Goal: Information Seeking & Learning: Learn about a topic

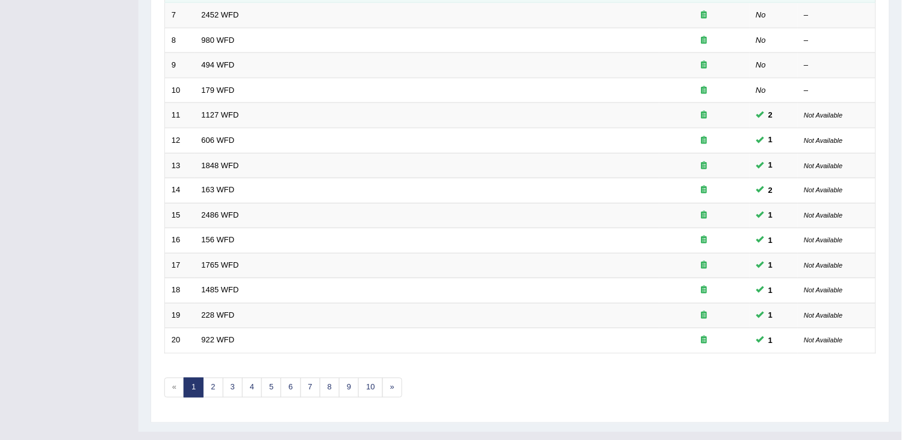
scroll to position [358, 0]
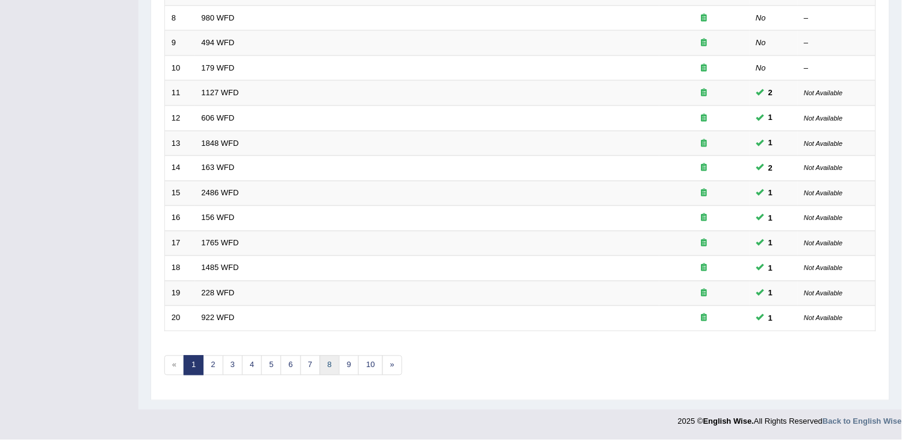
click at [338, 363] on link "8" at bounding box center [330, 365] width 20 height 20
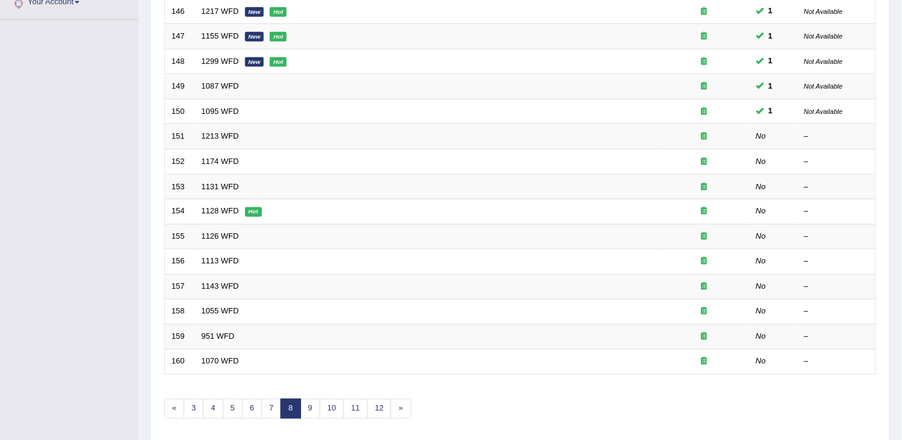
scroll to position [334, 0]
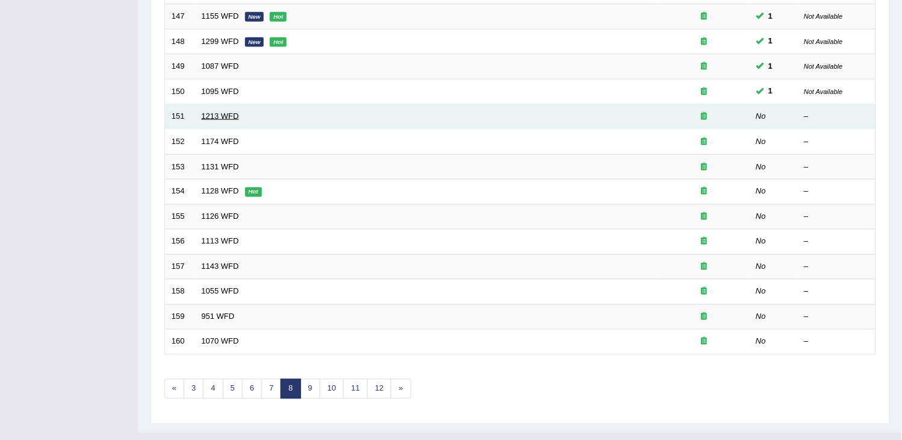
click at [223, 117] on link "1213 WFD" at bounding box center [220, 115] width 37 height 9
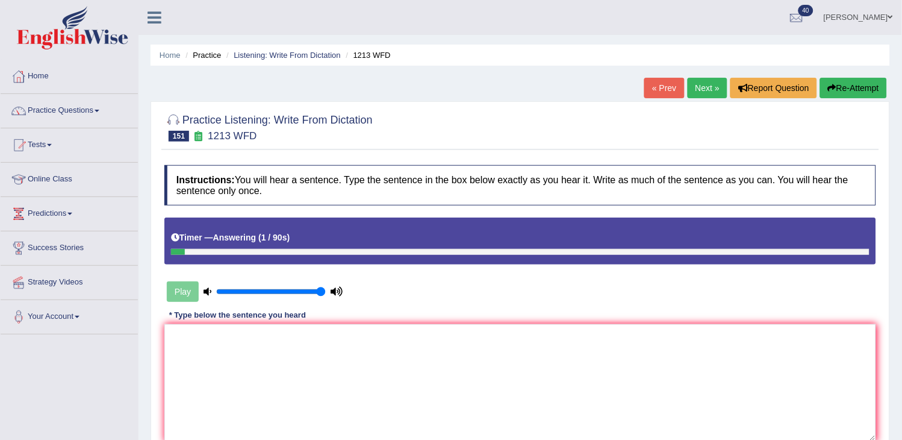
click at [839, 86] on button "Re-Attempt" at bounding box center [853, 88] width 67 height 20
click at [546, 352] on textarea at bounding box center [520, 382] width 712 height 117
type textarea "y"
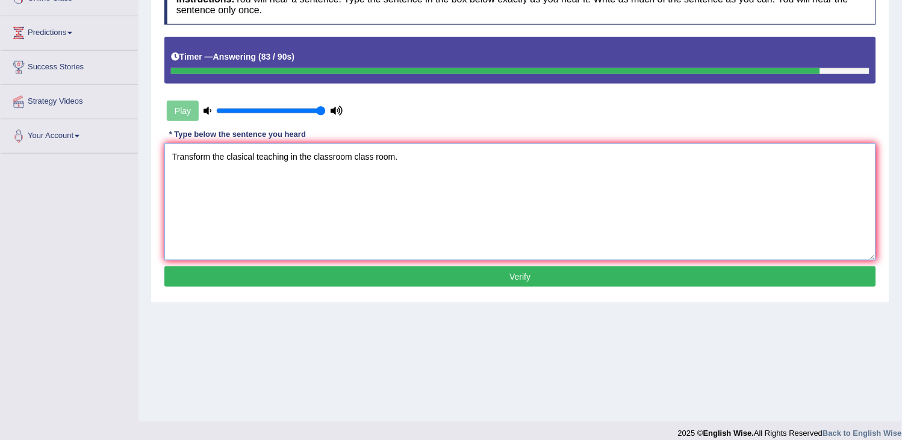
scroll to position [193, 0]
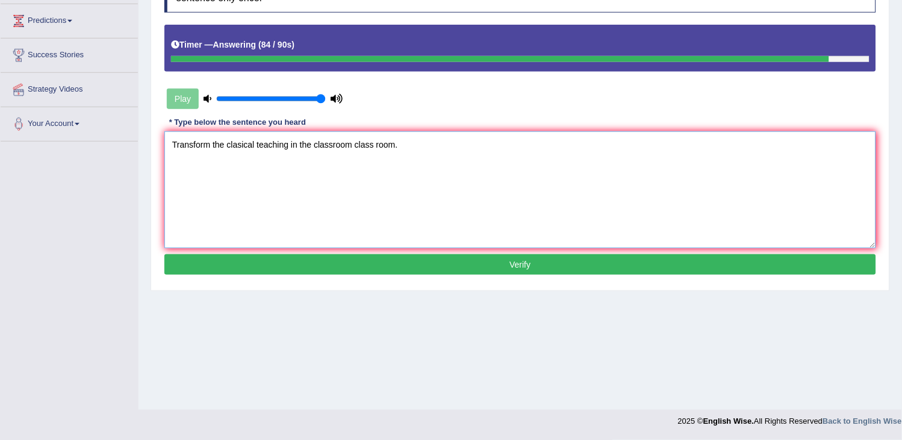
type textarea "Transform the clasical teaching in the classroom class room."
click at [603, 267] on button "Verify" at bounding box center [520, 264] width 712 height 20
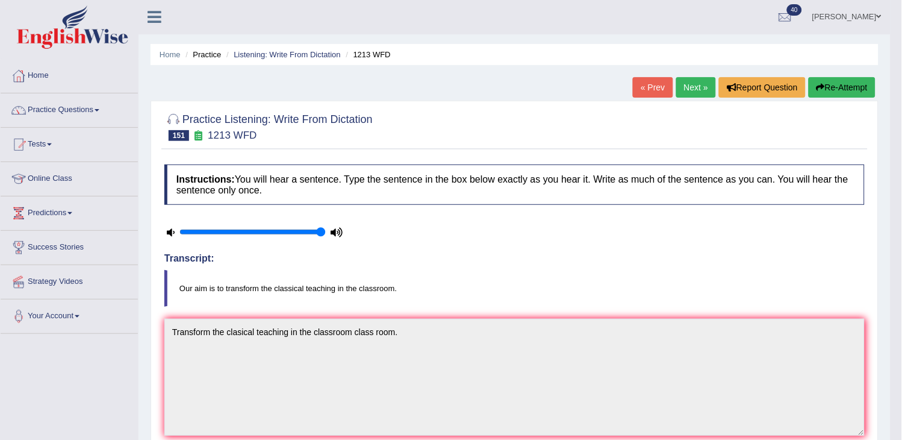
scroll to position [0, 0]
click at [684, 93] on link "Next »" at bounding box center [696, 88] width 40 height 20
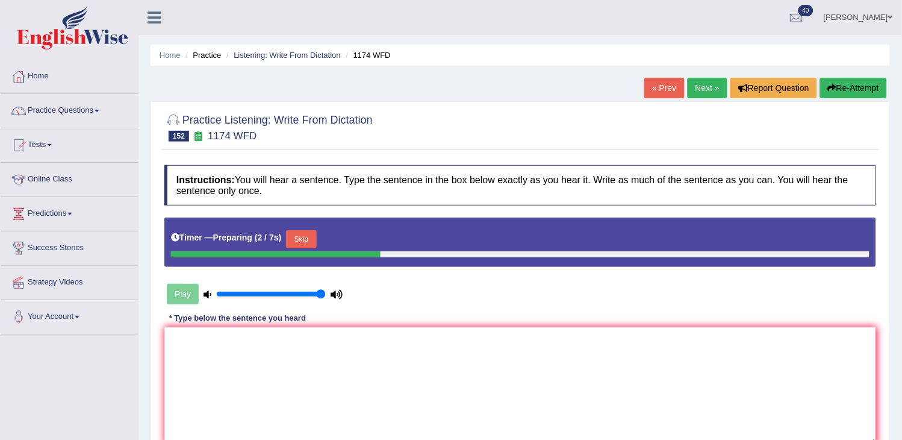
click at [311, 241] on button "Skip" at bounding box center [301, 239] width 30 height 18
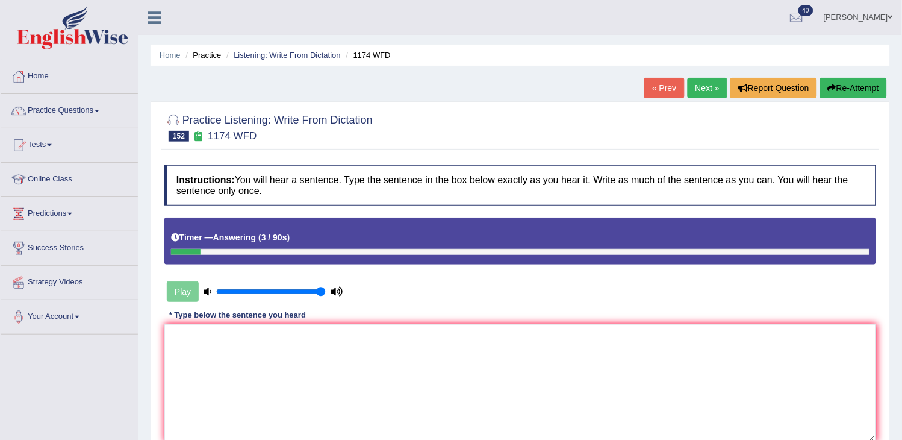
click at [868, 81] on button "Re-Attempt" at bounding box center [853, 88] width 67 height 20
click at [489, 386] on textarea at bounding box center [520, 382] width 712 height 117
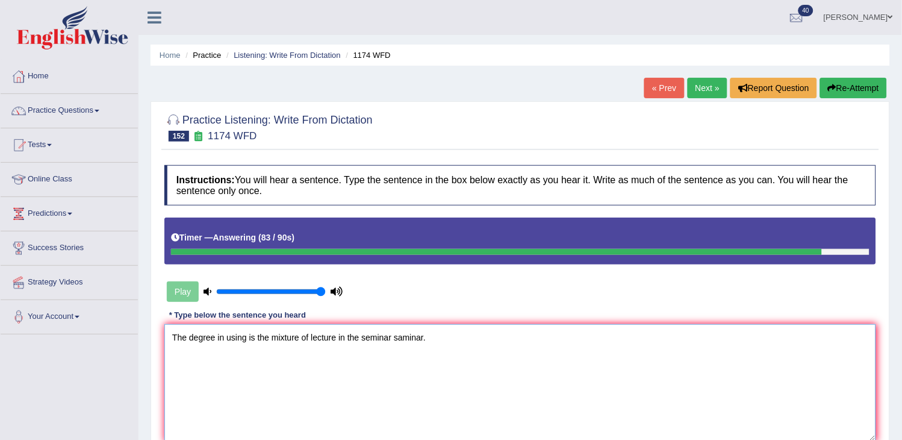
click at [222, 335] on textarea "The degree in using is the mixture of lecture in the seminar saminar." at bounding box center [520, 382] width 712 height 117
type textarea "The degree is using is the mixture of lecture in the seminar saminar."
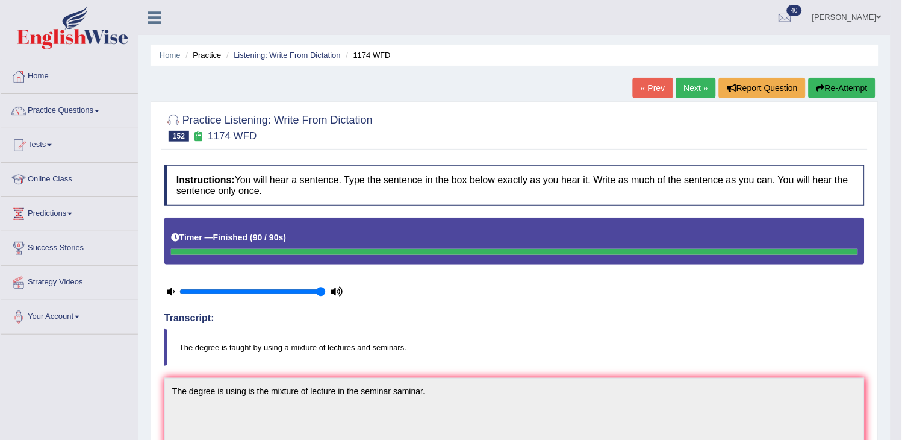
click at [696, 83] on link "Next »" at bounding box center [696, 88] width 40 height 20
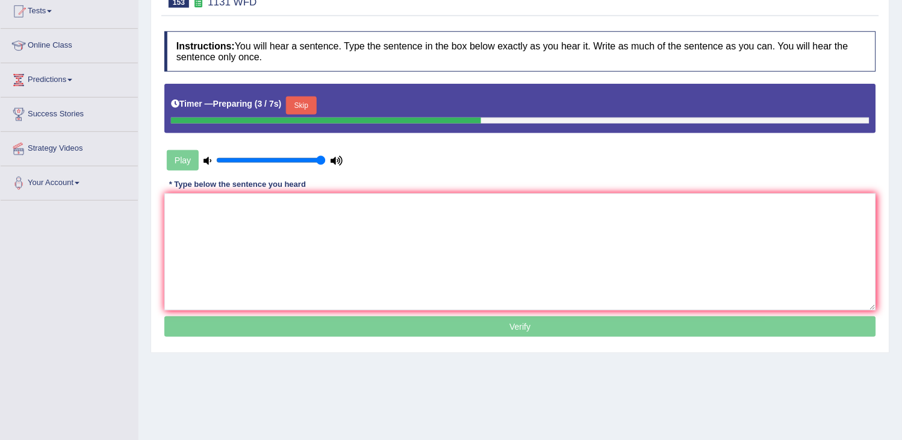
click at [311, 104] on button "Skip" at bounding box center [301, 105] width 30 height 18
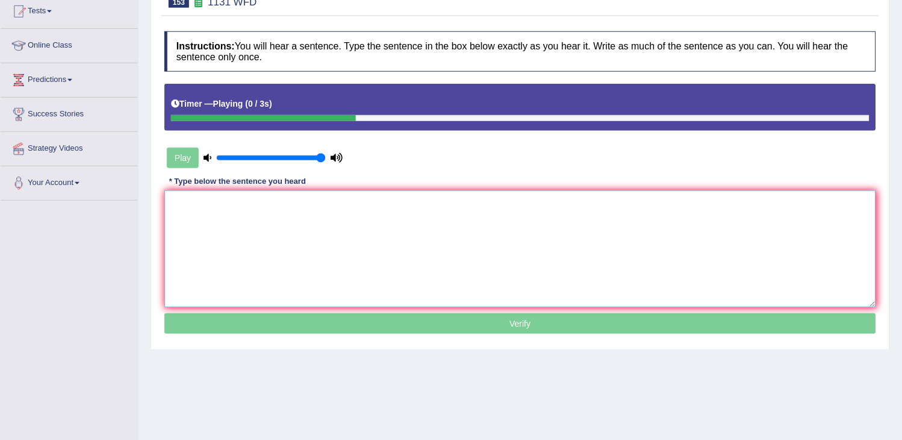
click at [278, 229] on textarea at bounding box center [520, 248] width 712 height 117
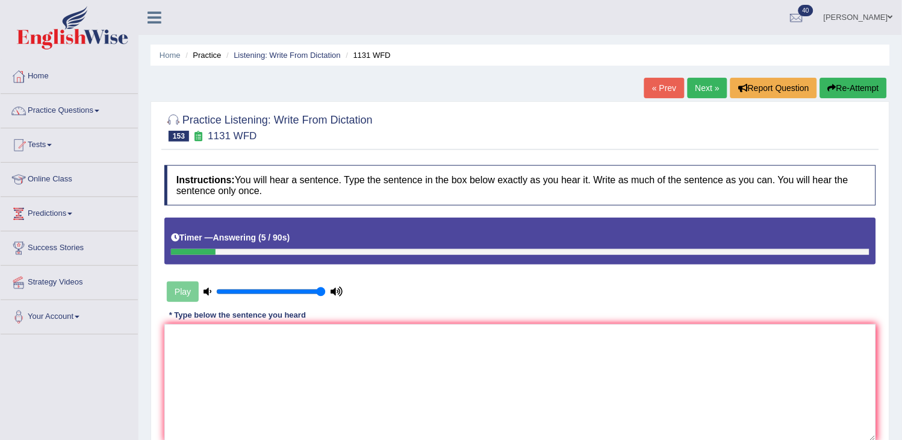
click at [832, 87] on icon "button" at bounding box center [832, 88] width 8 height 8
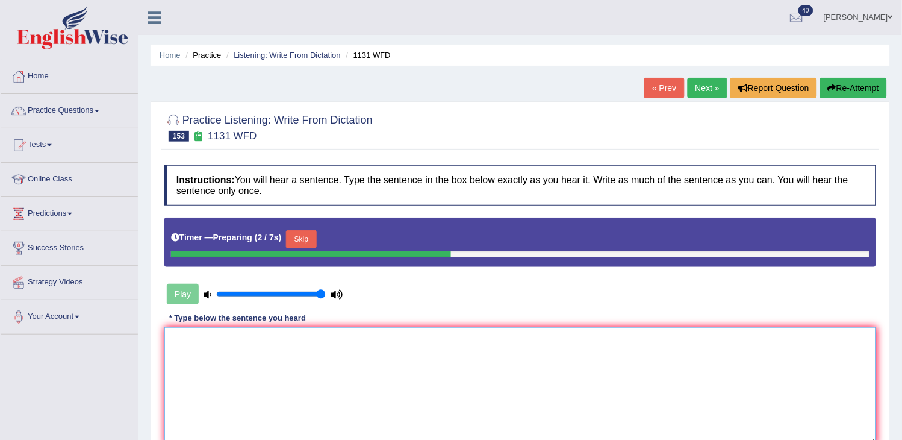
click at [219, 350] on textarea at bounding box center [520, 385] width 712 height 117
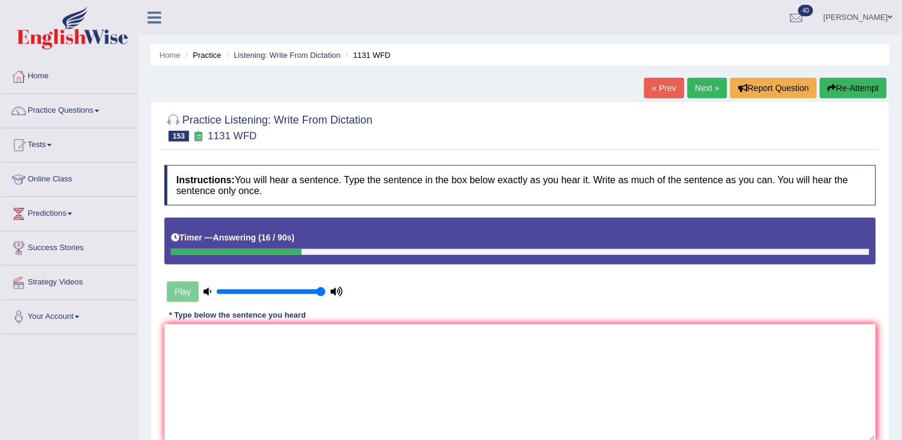
click at [846, 89] on button "Re-Attempt" at bounding box center [853, 88] width 67 height 20
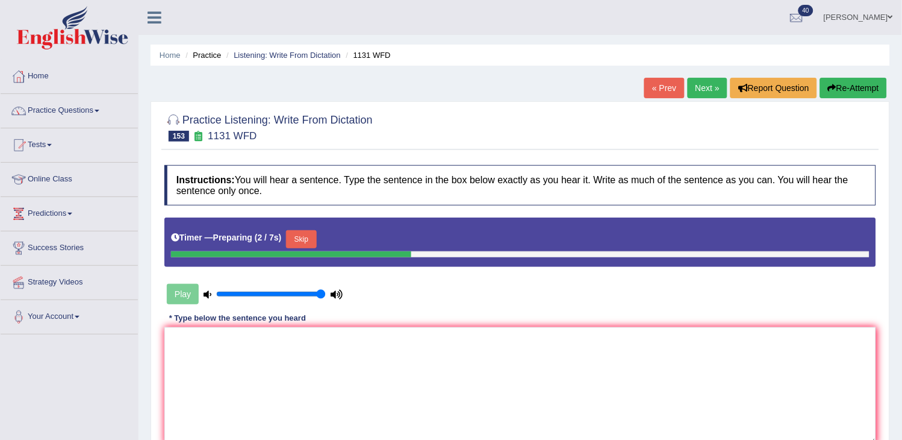
click at [301, 240] on button "Skip" at bounding box center [301, 239] width 30 height 18
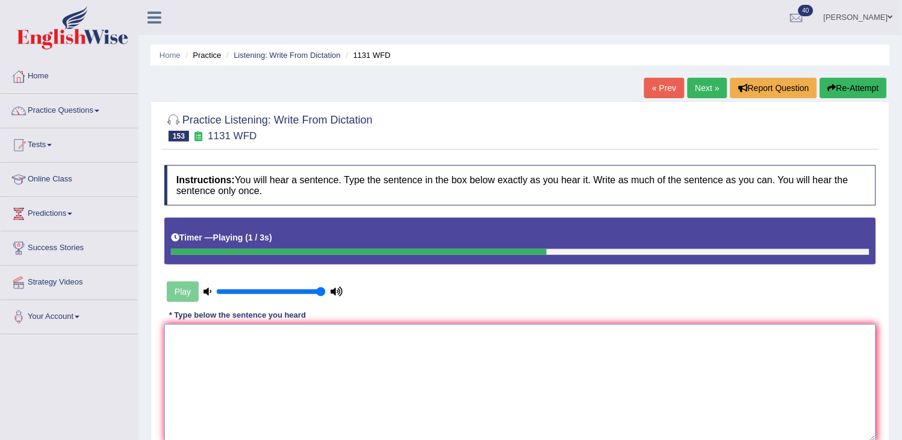
click at [314, 408] on textarea at bounding box center [520, 382] width 712 height 117
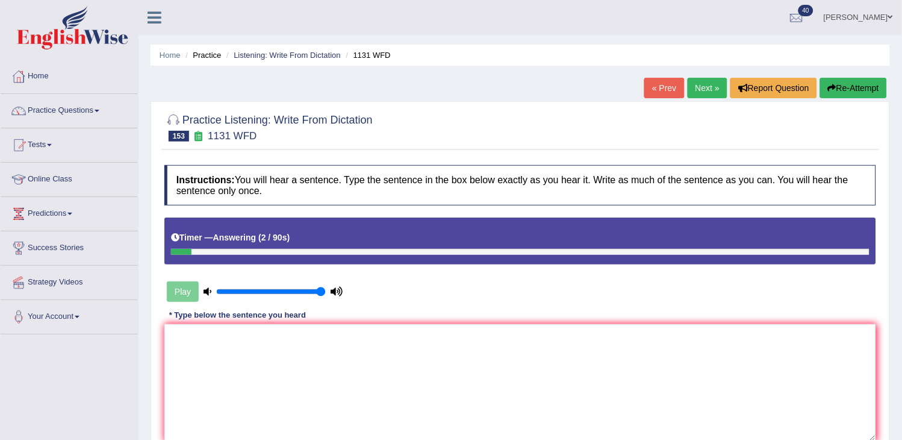
click at [869, 92] on button "Re-Attempt" at bounding box center [853, 88] width 67 height 20
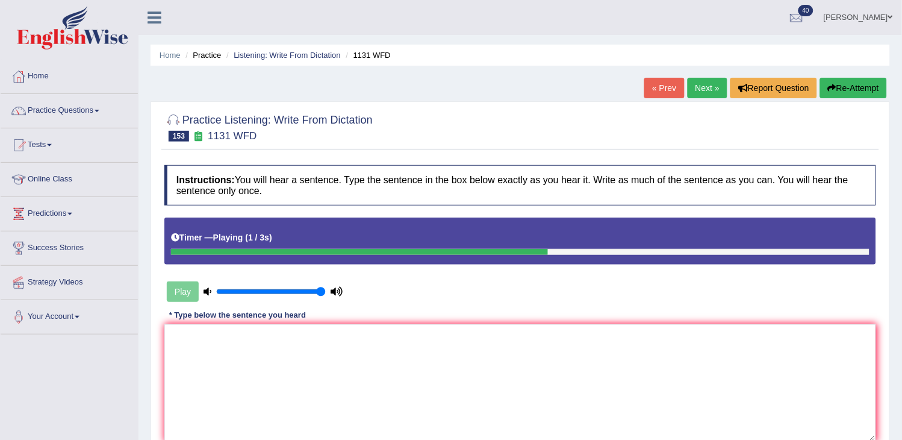
click at [869, 92] on button "Re-Attempt" at bounding box center [853, 88] width 67 height 20
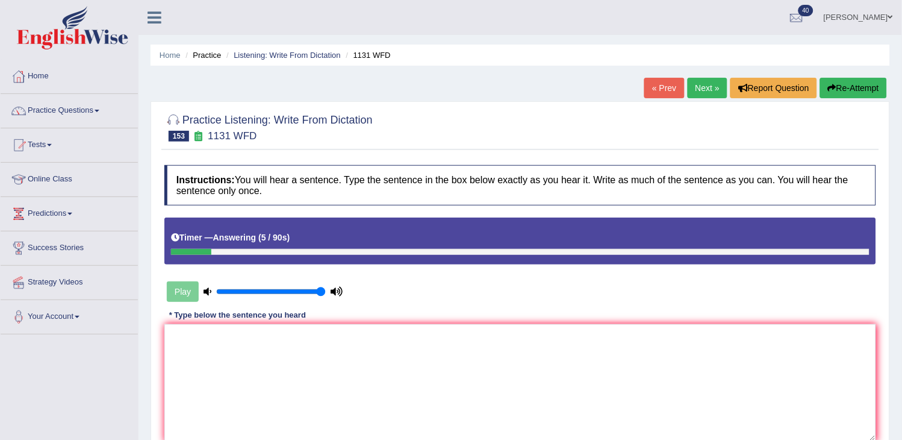
click at [868, 92] on button "Re-Attempt" at bounding box center [853, 88] width 67 height 20
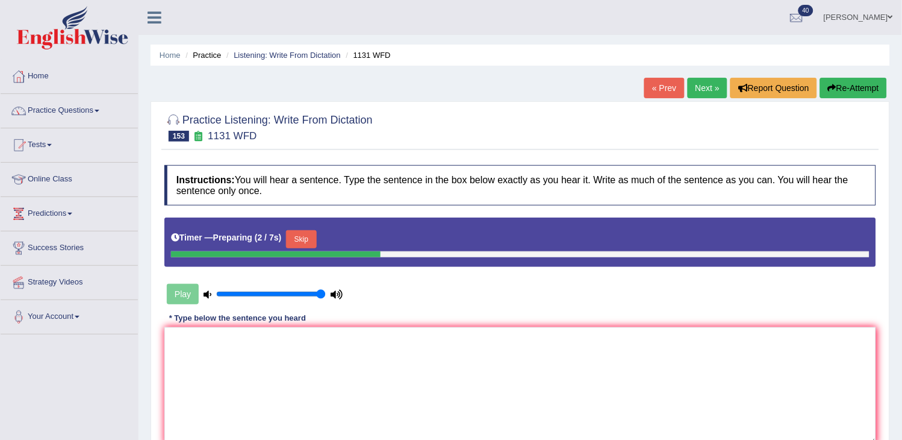
click at [305, 244] on button "Skip" at bounding box center [301, 239] width 30 height 18
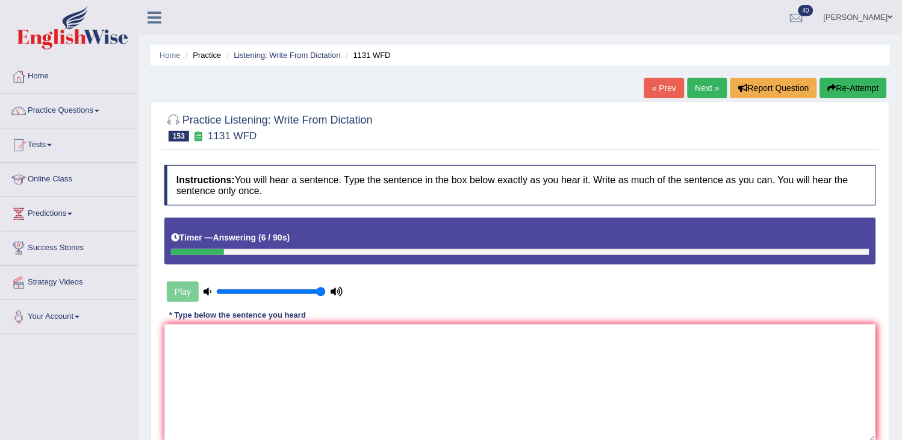
click at [861, 87] on button "Re-Attempt" at bounding box center [853, 88] width 67 height 20
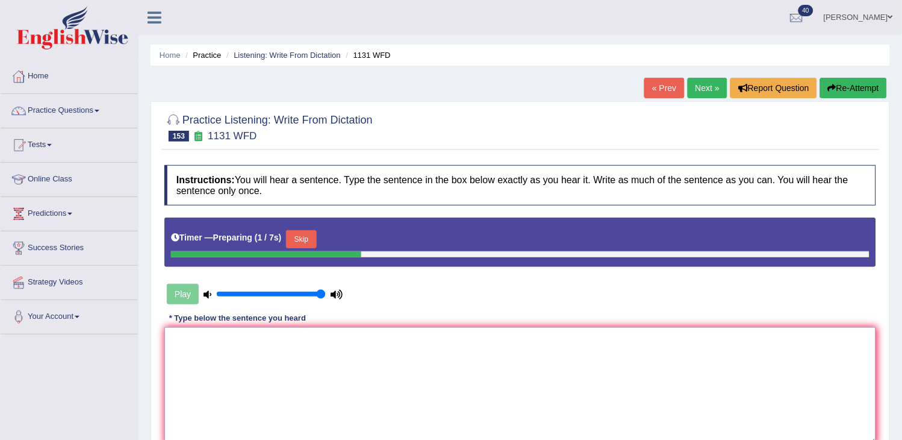
click at [286, 389] on textarea at bounding box center [520, 385] width 712 height 117
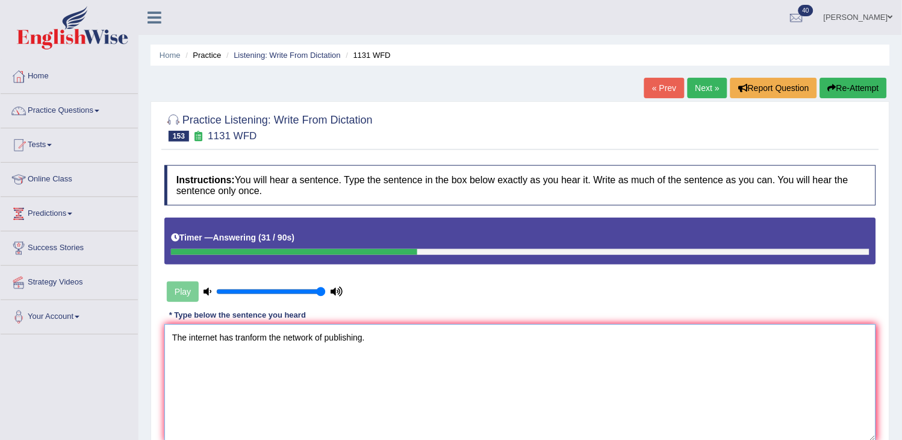
scroll to position [67, 0]
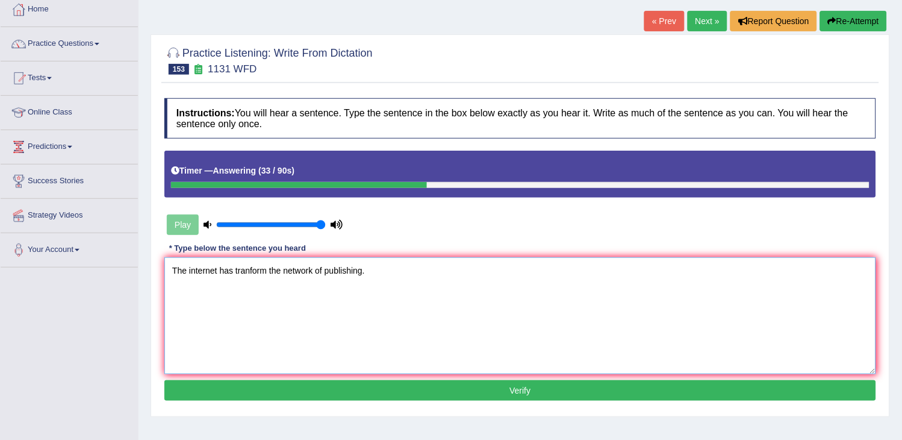
type textarea "The internet has tranform the network of publishing."
click at [440, 394] on button "Verify" at bounding box center [520, 390] width 712 height 20
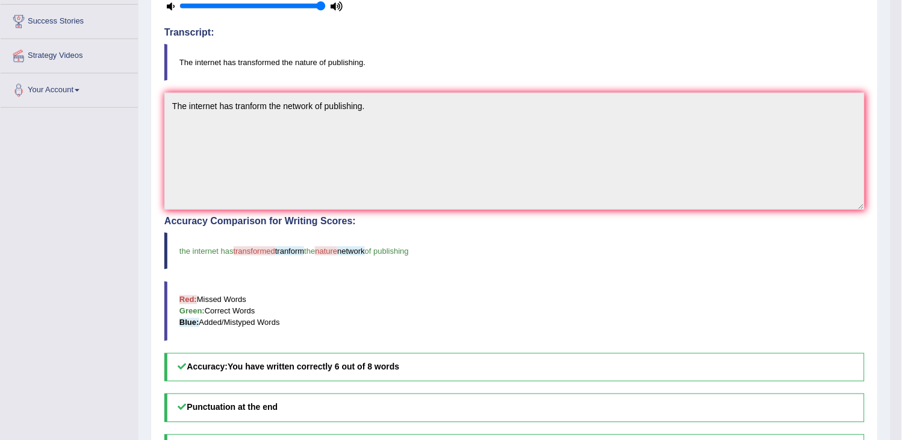
scroll to position [267, 0]
